Goal: Information Seeking & Learning: Find specific page/section

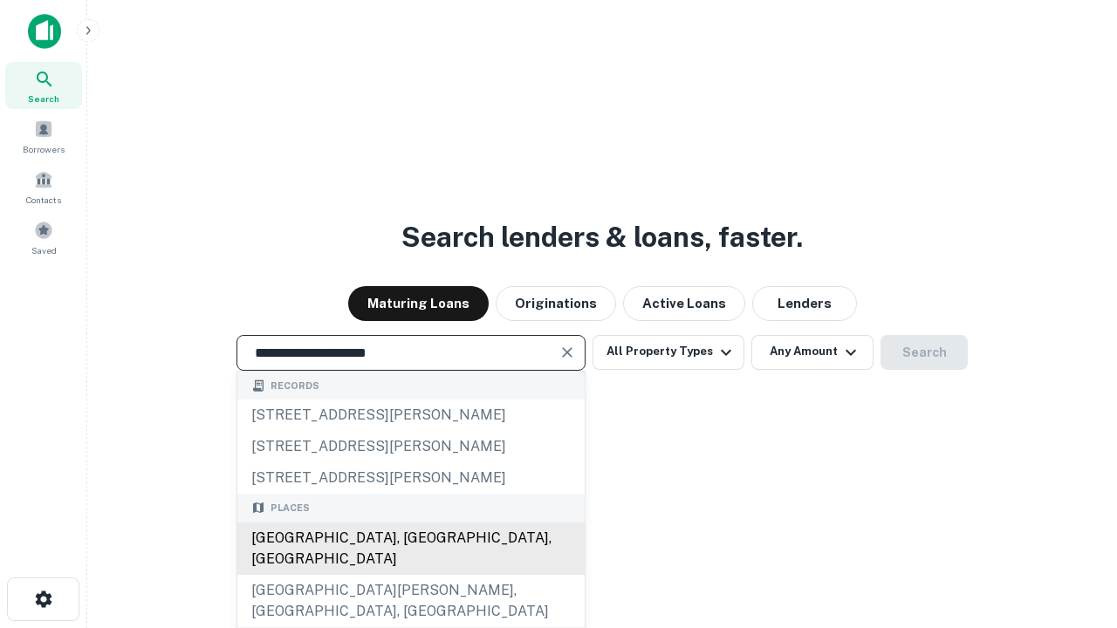
click at [410, 575] on div "[GEOGRAPHIC_DATA], [GEOGRAPHIC_DATA], [GEOGRAPHIC_DATA]" at bounding box center [410, 549] width 347 height 52
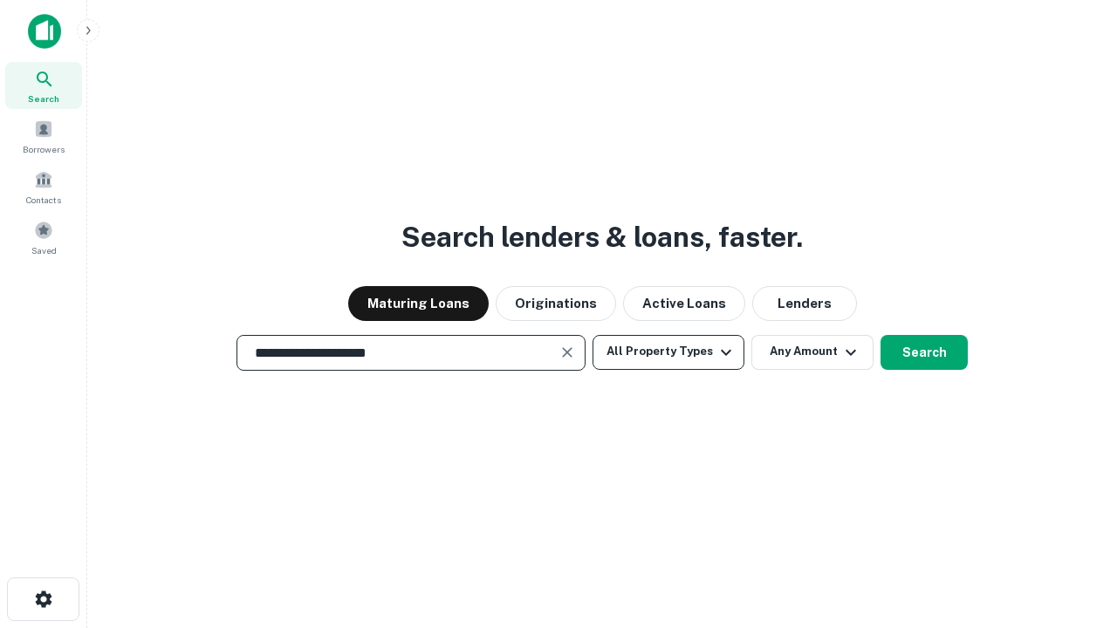
type input "**********"
click at [668, 352] on button "All Property Types" at bounding box center [668, 352] width 152 height 35
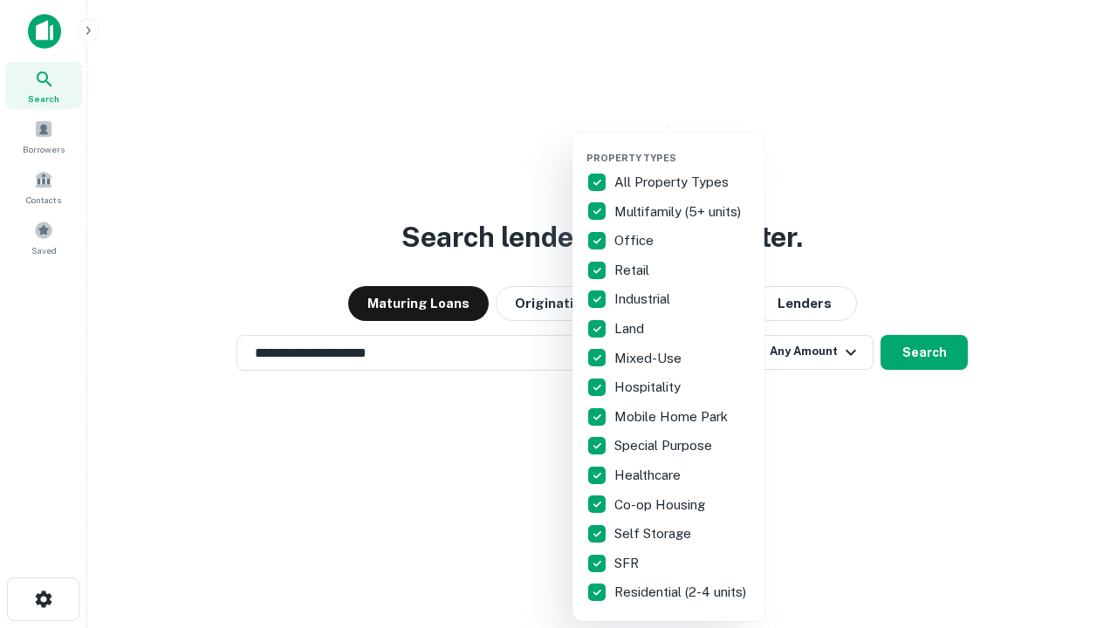
click at [682, 147] on button "button" at bounding box center [682, 147] width 192 height 1
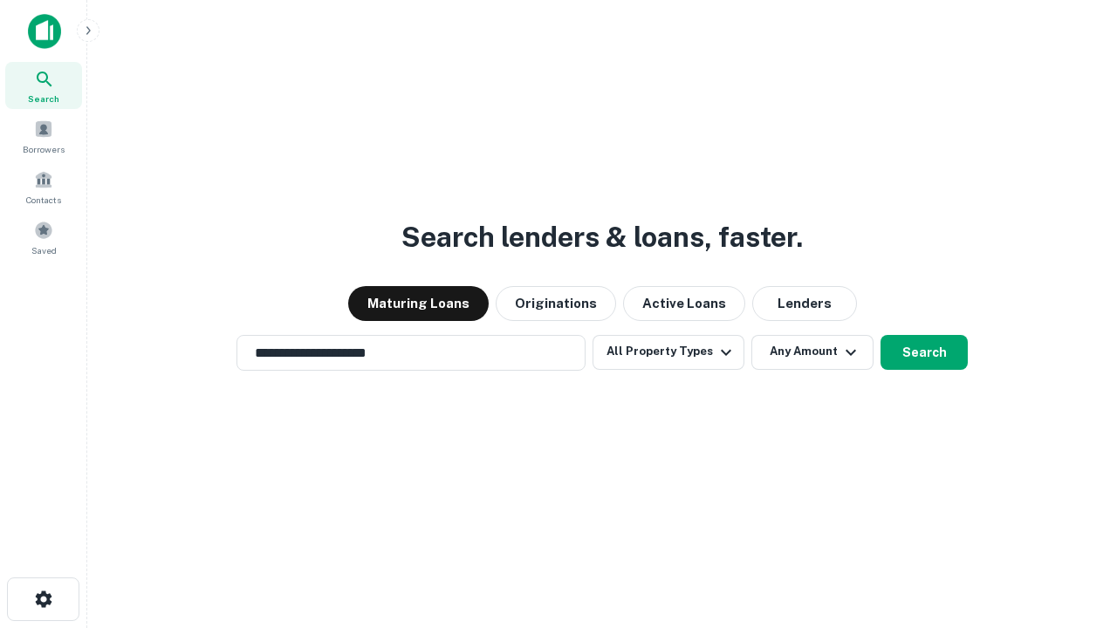
scroll to position [27, 0]
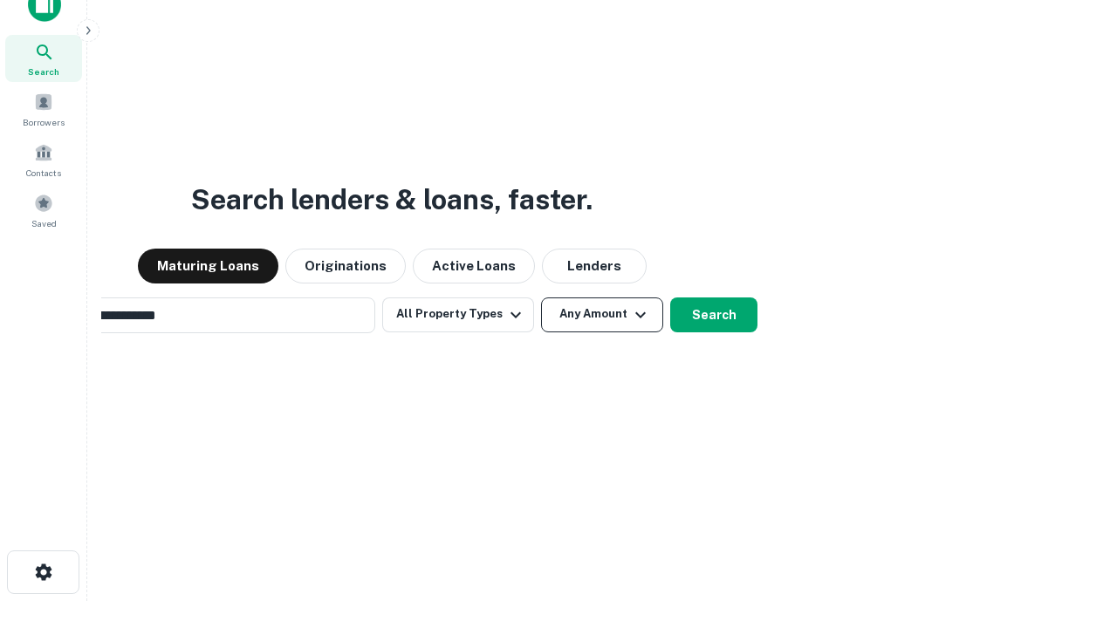
click at [541, 298] on button "Any Amount" at bounding box center [602, 315] width 122 height 35
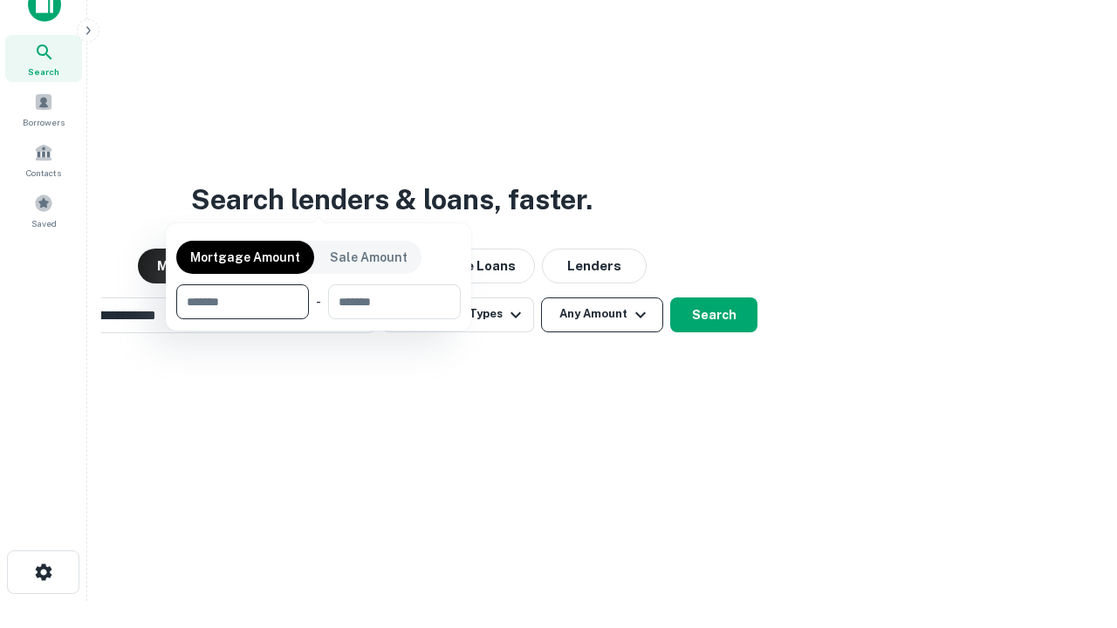
scroll to position [28, 0]
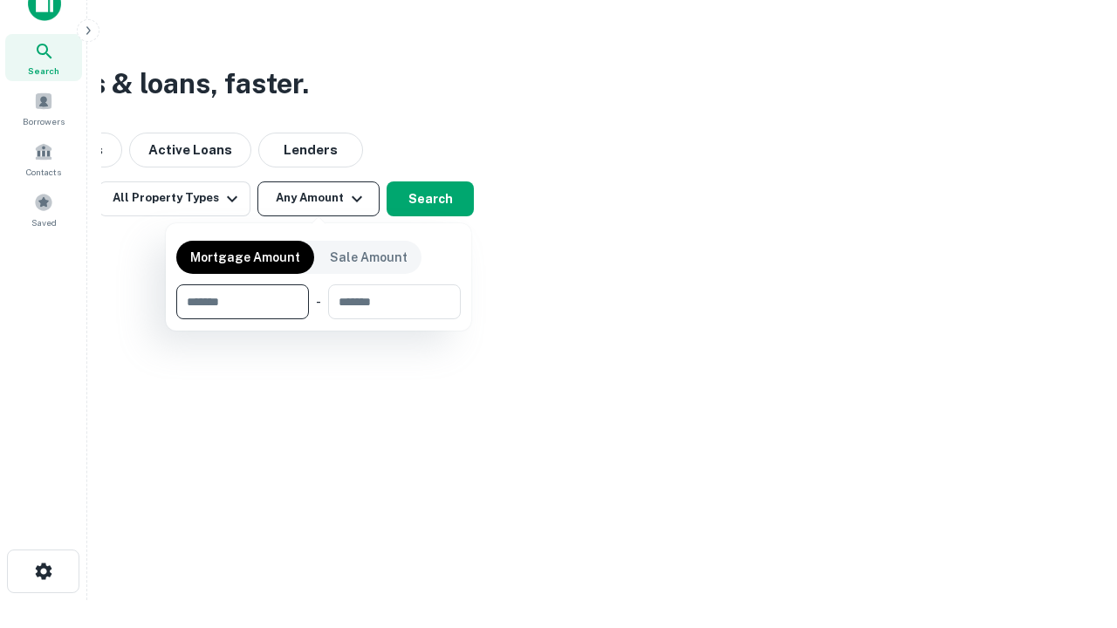
type input "*******"
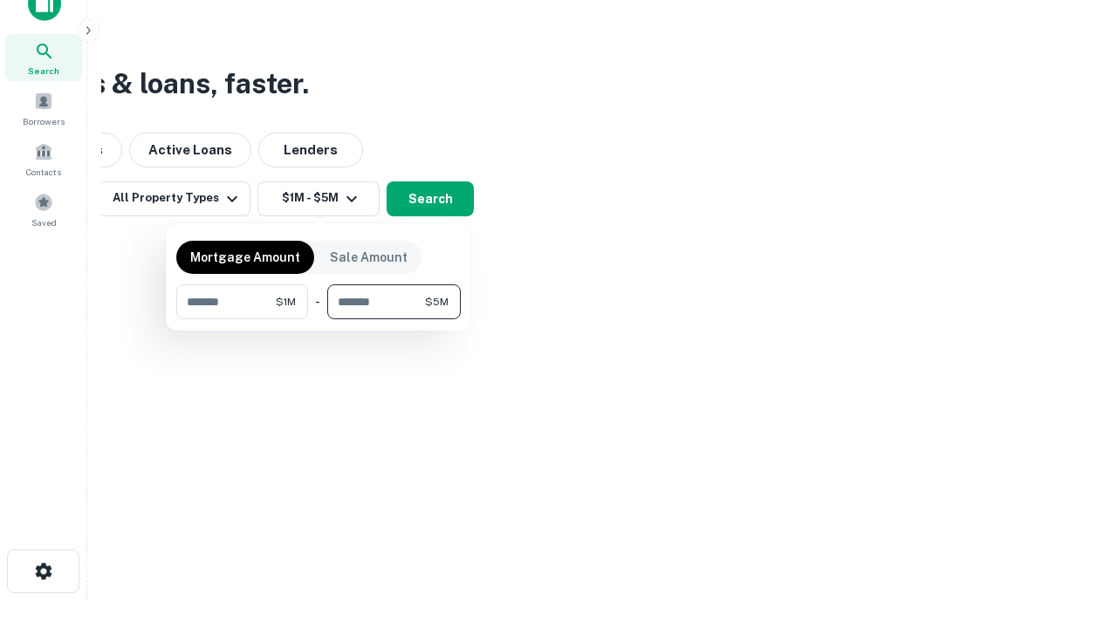
type input "*******"
click at [318, 319] on button "button" at bounding box center [318, 319] width 284 height 1
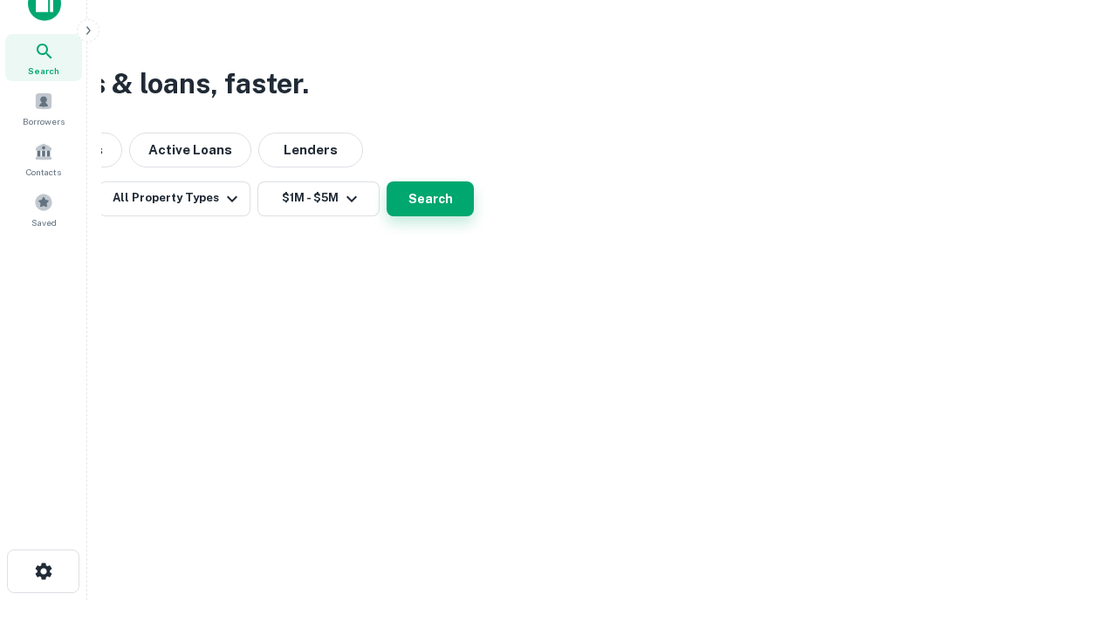
click at [474, 216] on button "Search" at bounding box center [430, 198] width 87 height 35
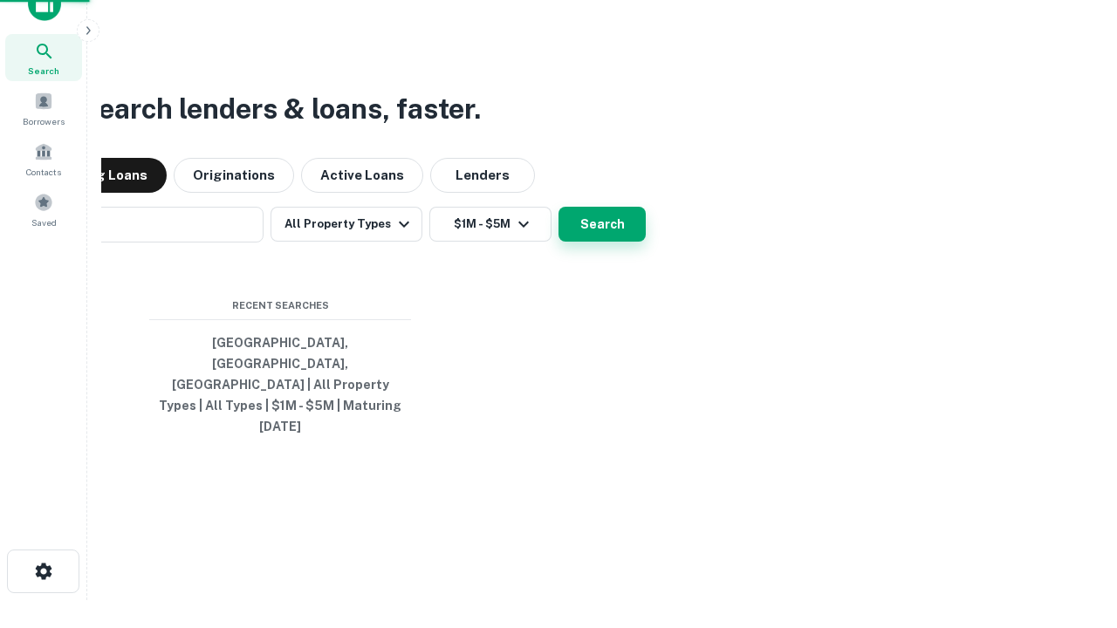
scroll to position [27, 0]
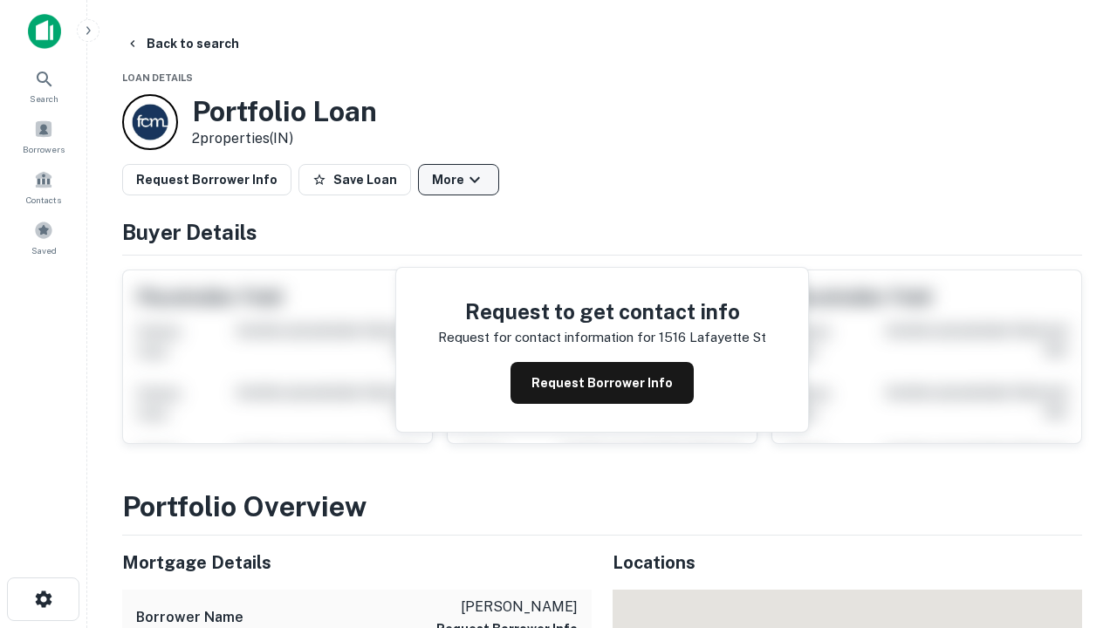
click at [458, 180] on button "More" at bounding box center [458, 179] width 81 height 31
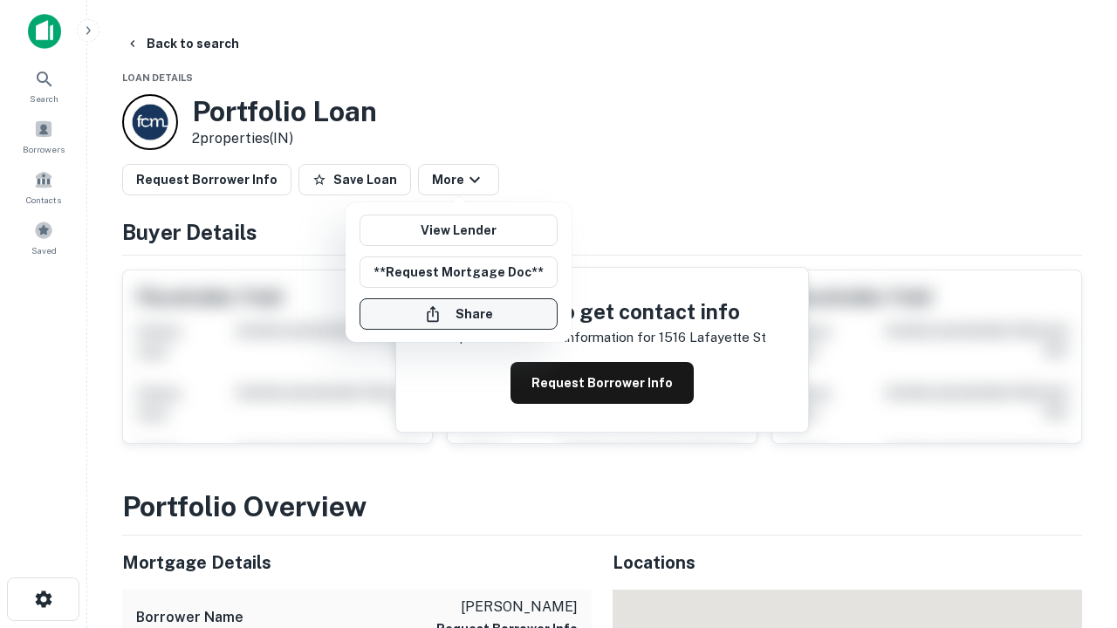
click at [458, 314] on button "Share" at bounding box center [458, 313] width 198 height 31
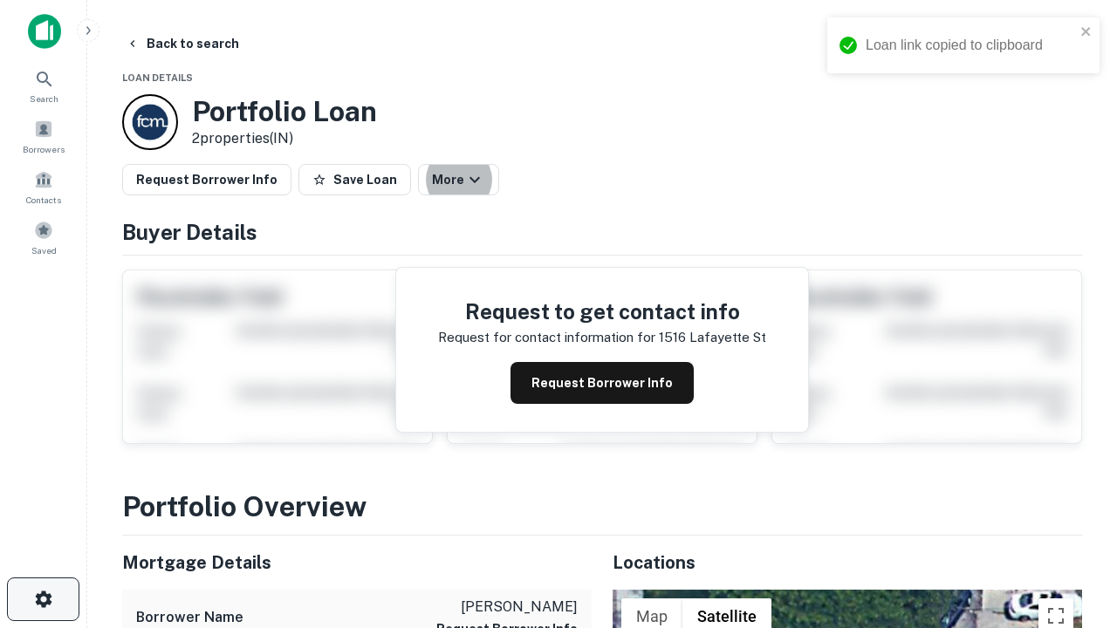
click at [43, 599] on icon "button" at bounding box center [43, 599] width 21 height 21
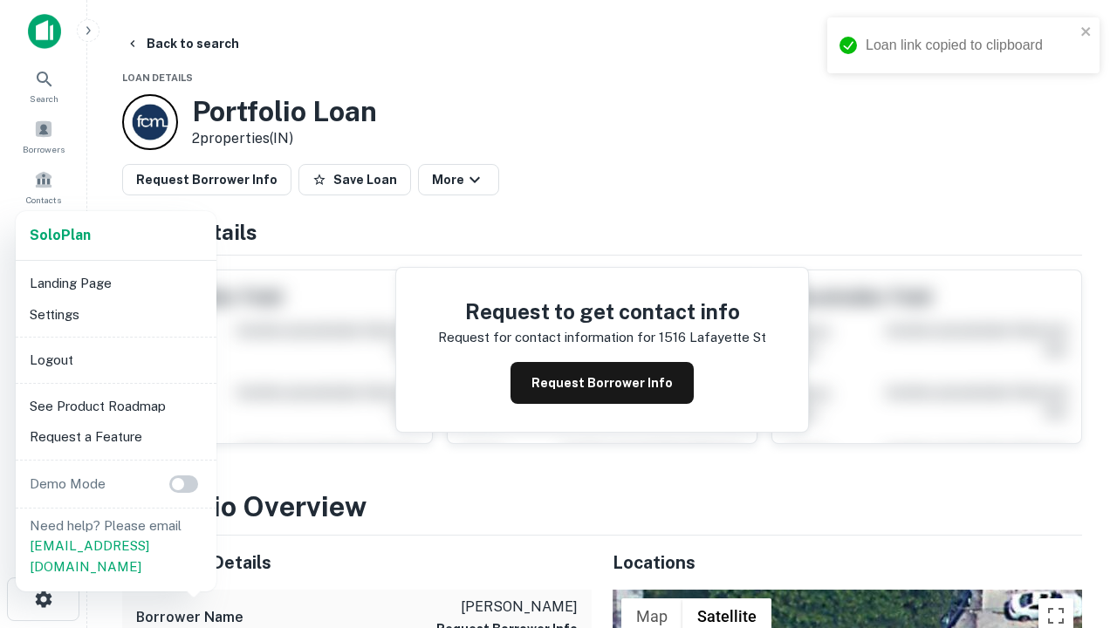
click at [115, 359] on li "Logout" at bounding box center [116, 360] width 187 height 31
